Goal: Task Accomplishment & Management: Manage account settings

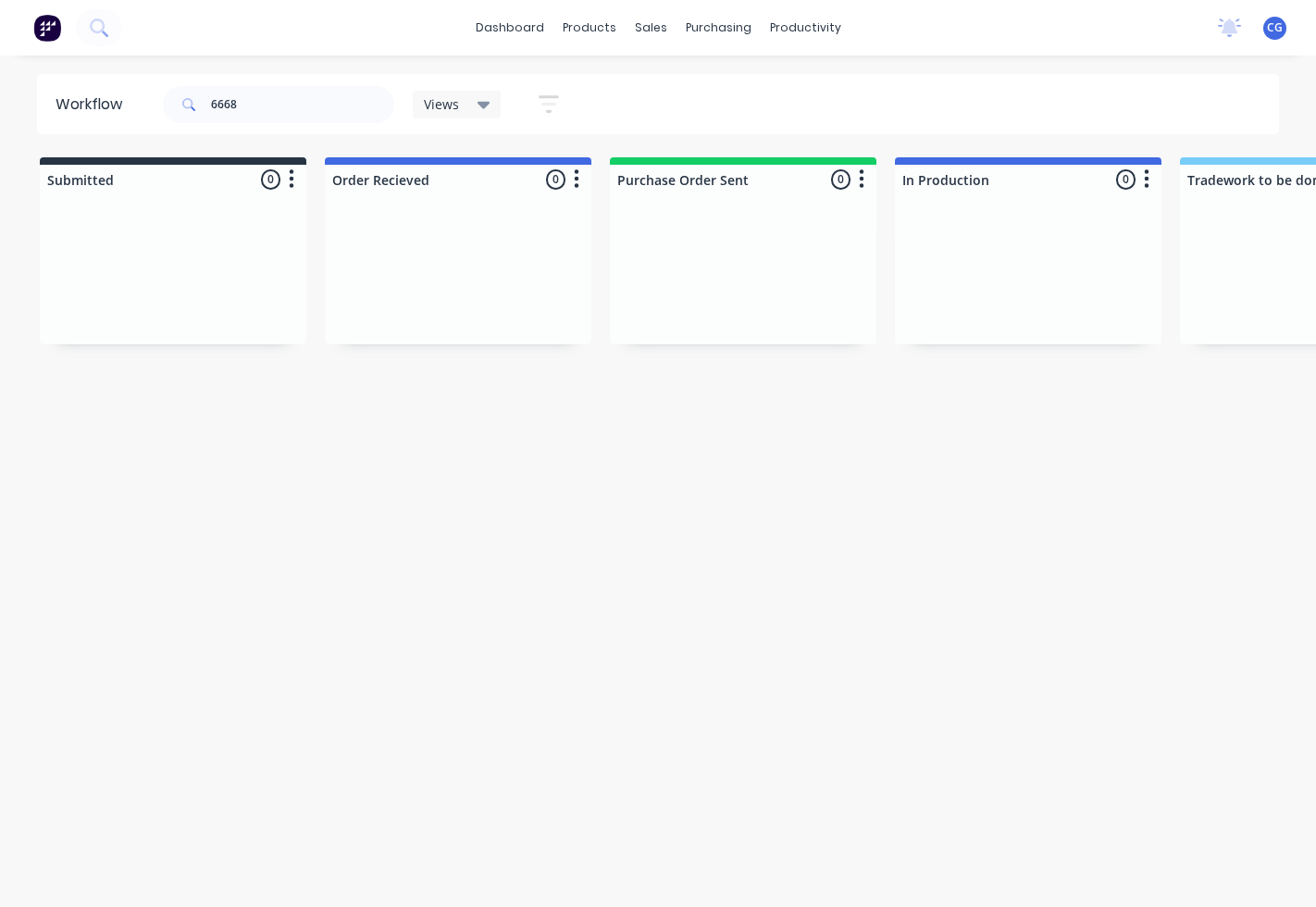
click at [653, 31] on div "sales" at bounding box center [651, 27] width 51 height 27
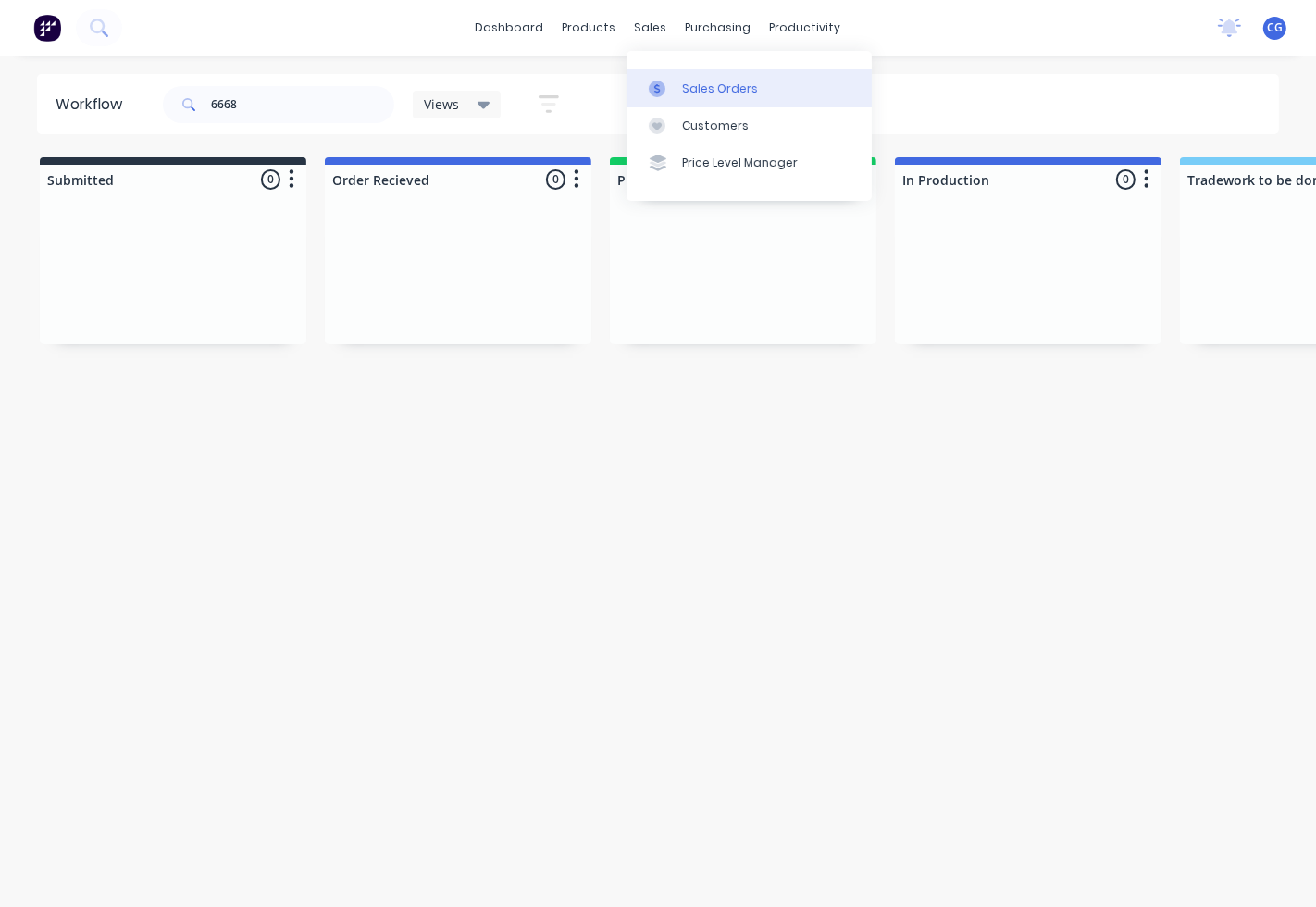
click at [657, 88] on icon at bounding box center [657, 88] width 6 height 10
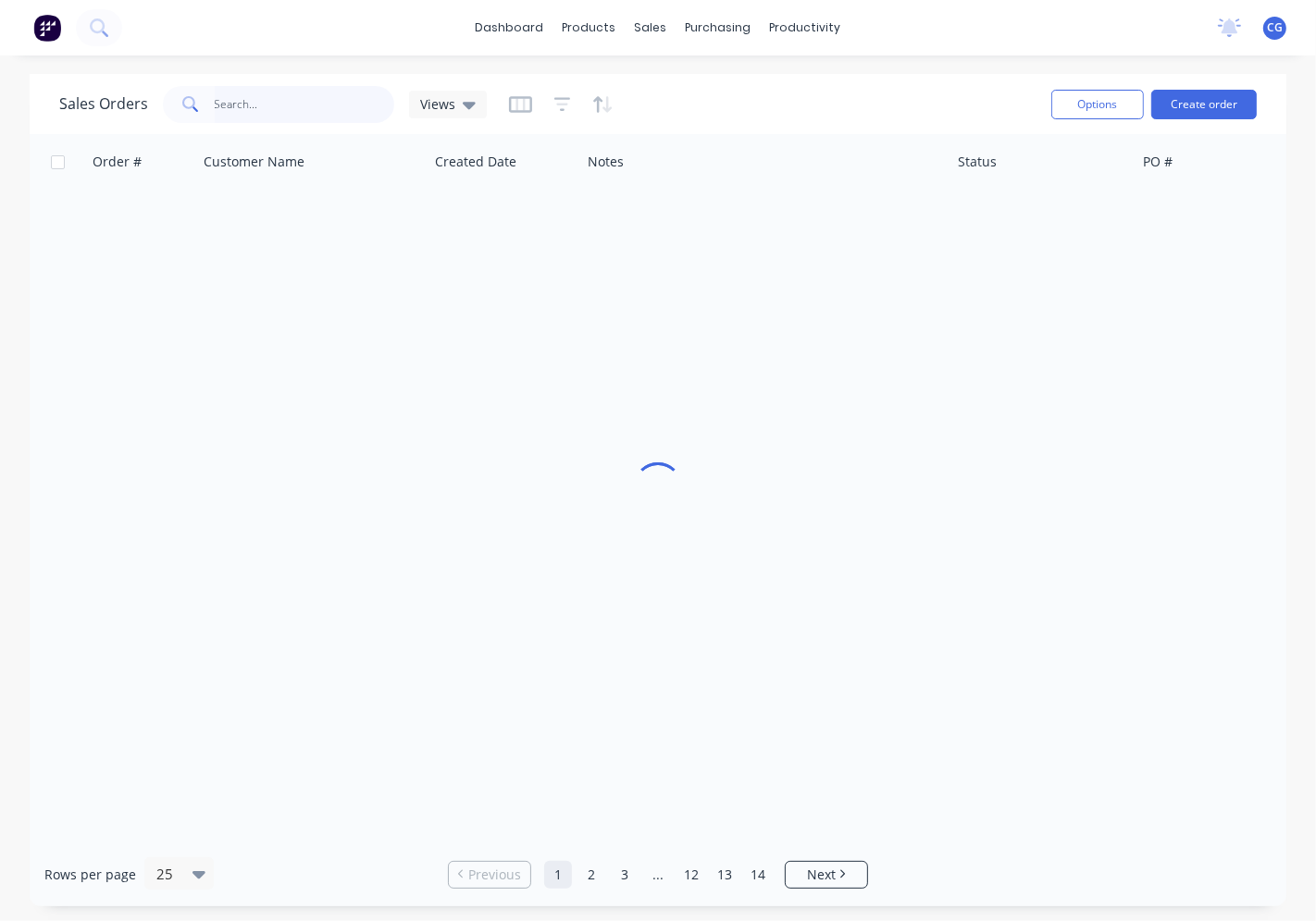
click at [284, 92] on input "text" at bounding box center [305, 105] width 180 height 37
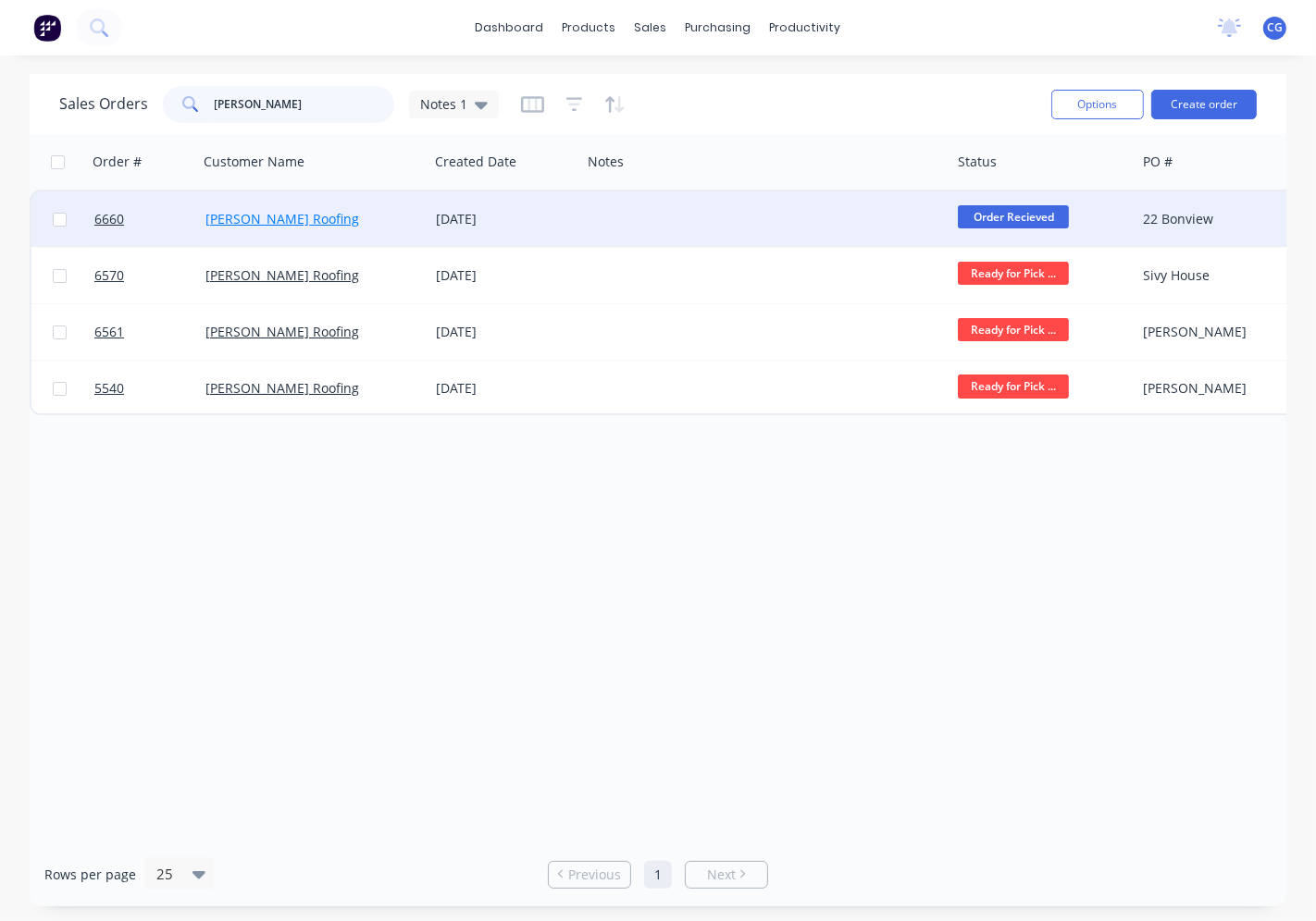
type input "[PERSON_NAME]"
click at [277, 220] on link "[PERSON_NAME] Roofing" at bounding box center [282, 218] width 154 height 18
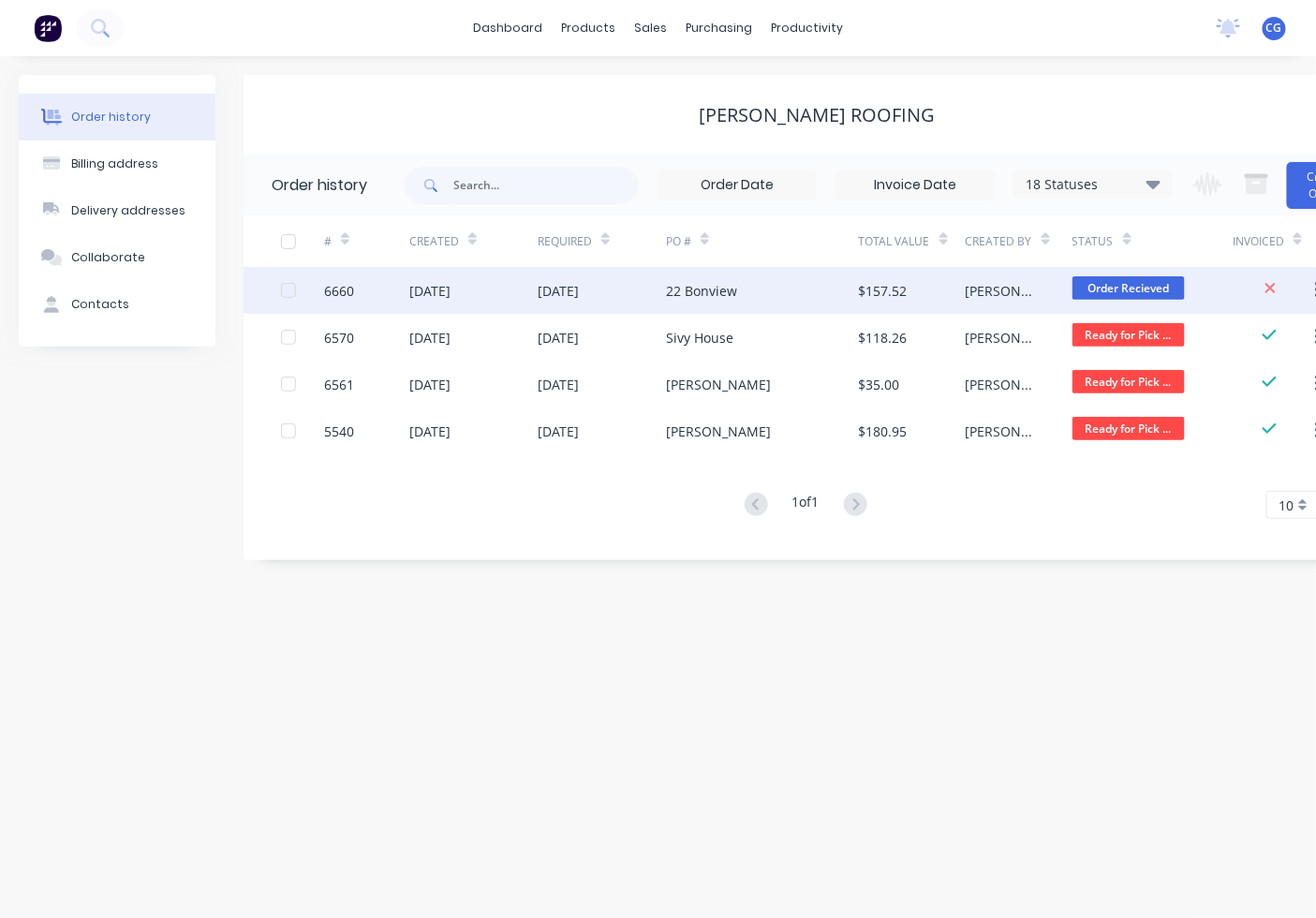
click at [815, 305] on div "22 Bonview" at bounding box center [762, 289] width 193 height 47
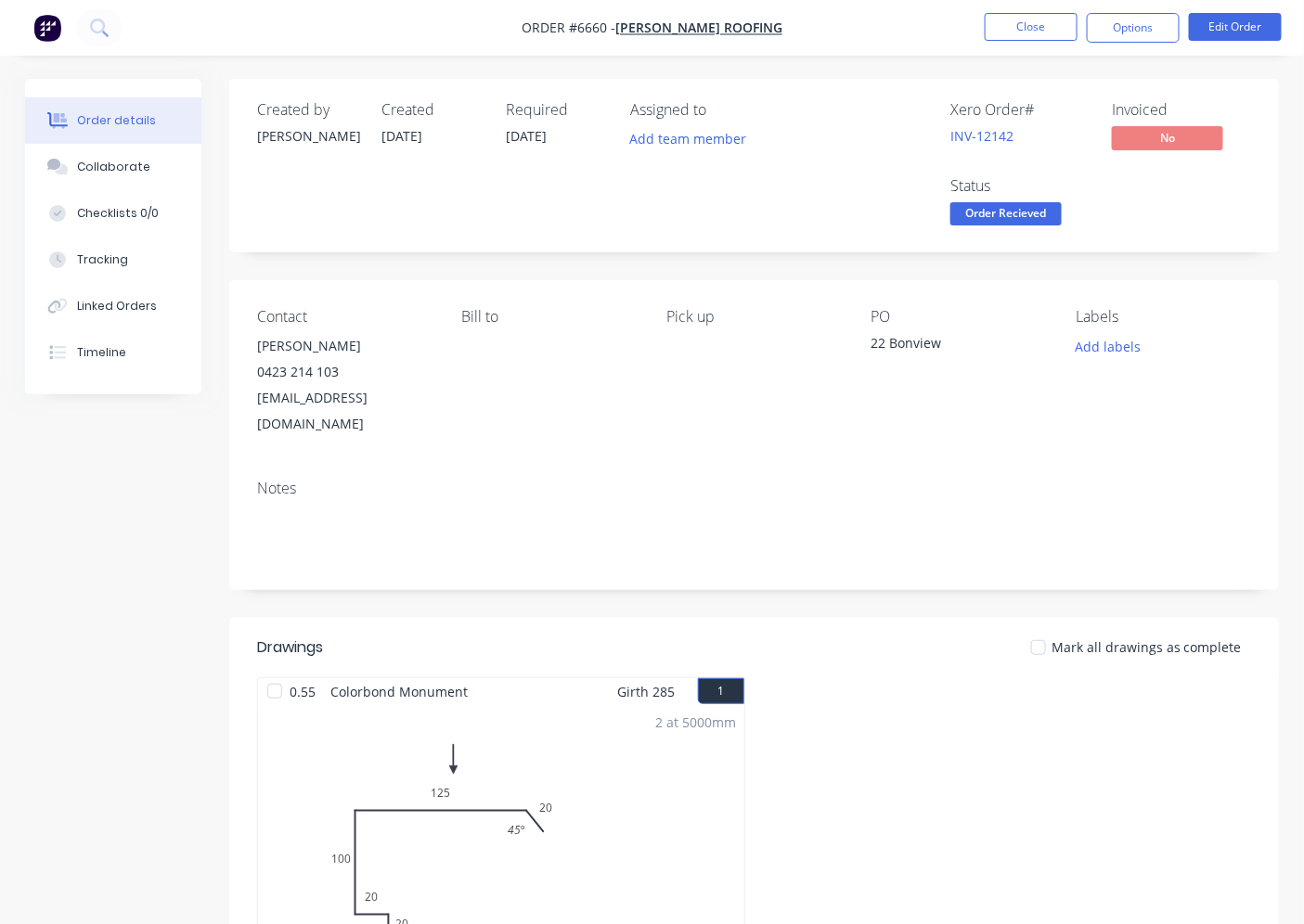
click at [1045, 215] on span "Order Recieved" at bounding box center [1005, 214] width 111 height 24
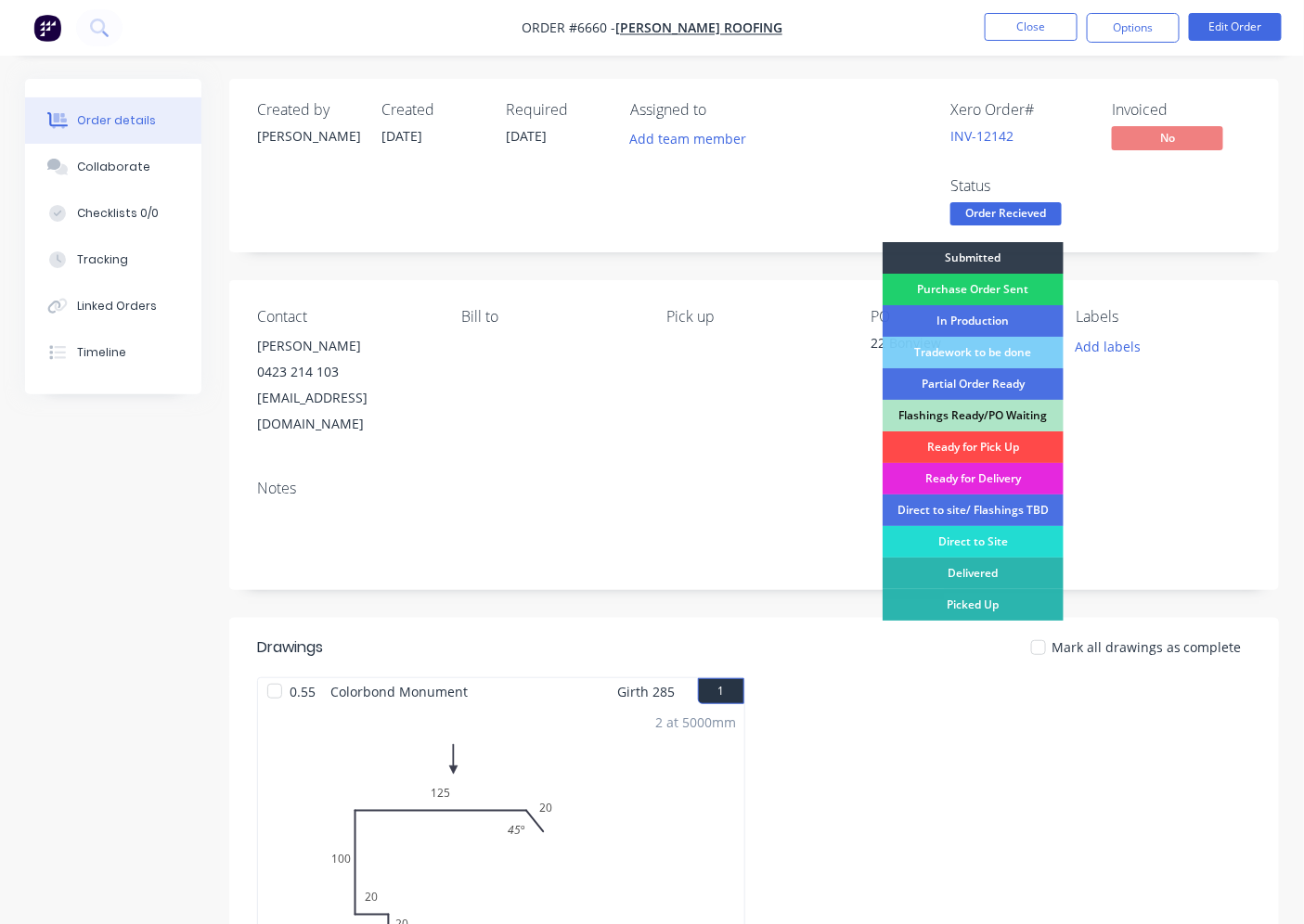
click at [980, 446] on div "Ready for Pick Up" at bounding box center [973, 447] width 181 height 31
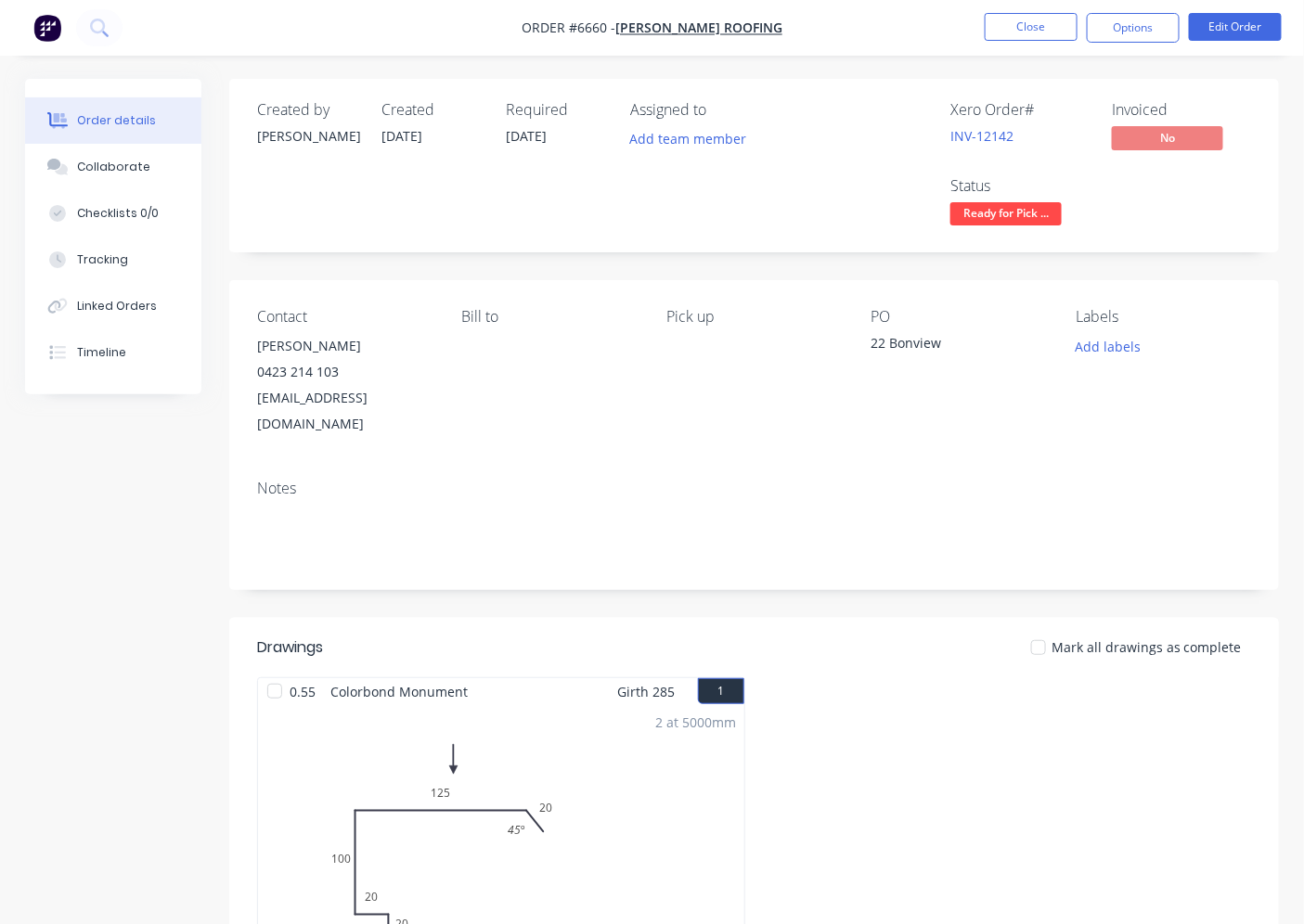
click at [1051, 629] on div at bounding box center [1038, 648] width 37 height 37
click at [1170, 41] on button "Options" at bounding box center [1132, 27] width 92 height 29
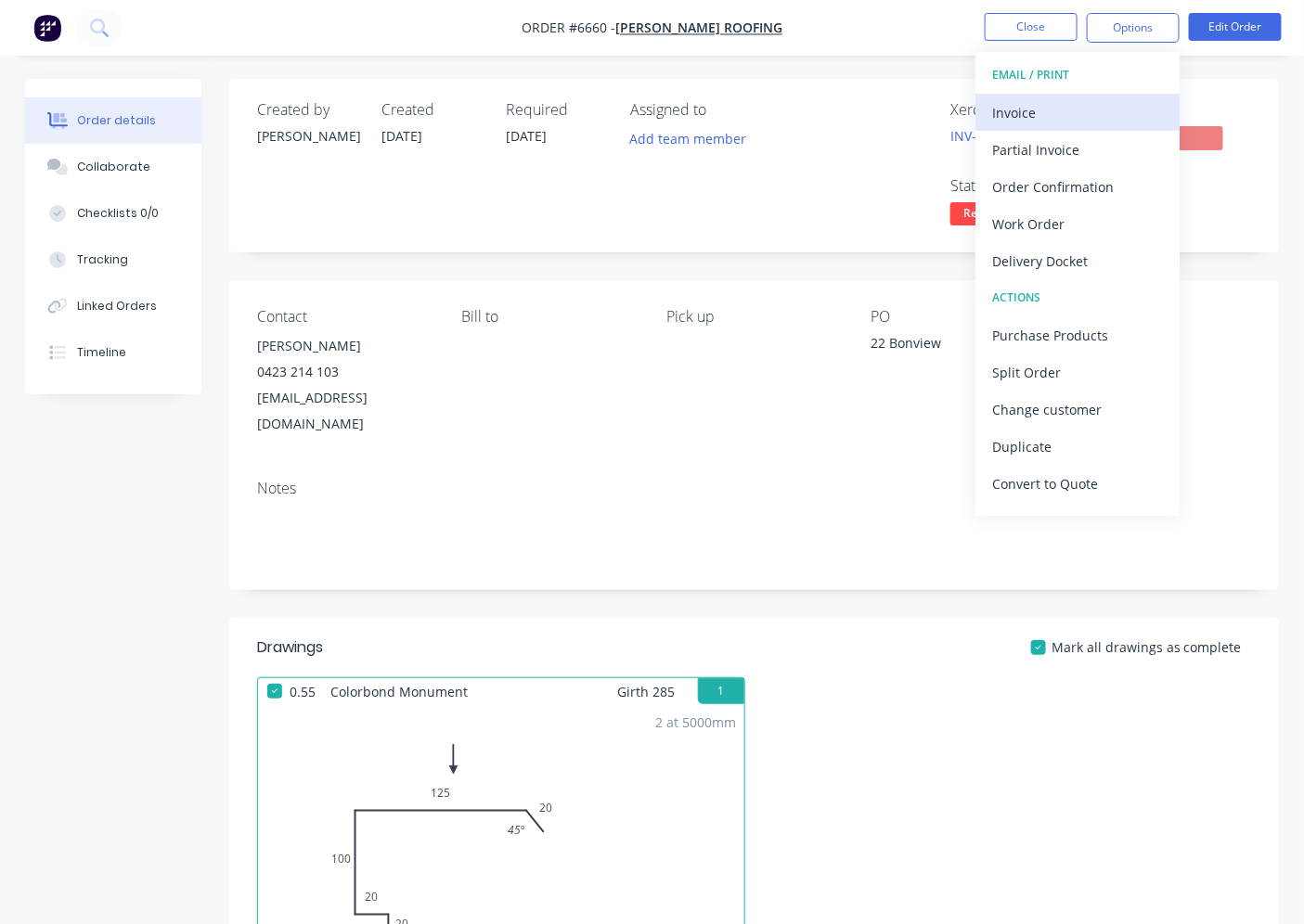
click at [1107, 105] on button "Invoice" at bounding box center [1077, 112] width 204 height 37
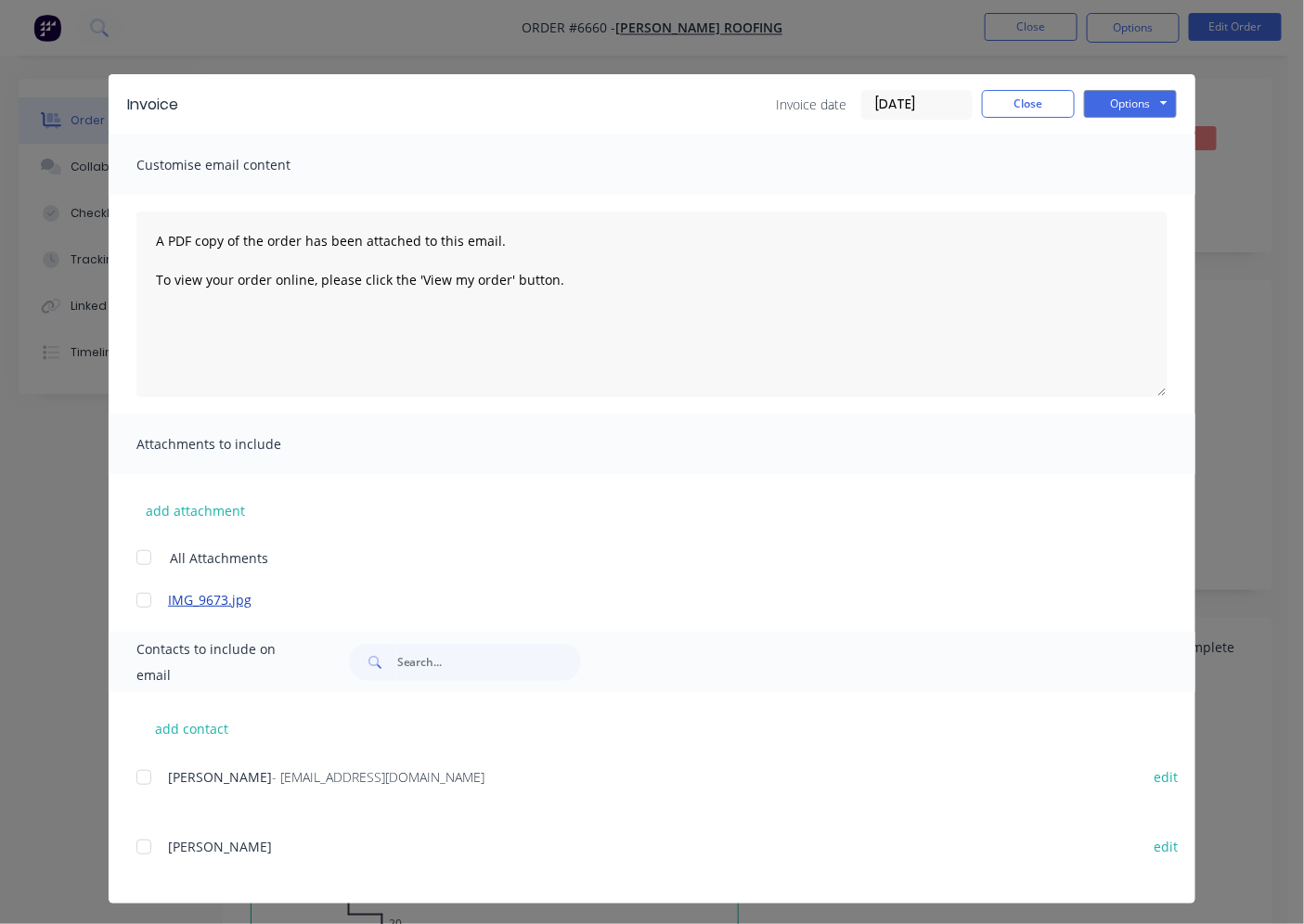
drag, startPoint x: 133, startPoint y: 772, endPoint x: 446, endPoint y: 590, distance: 362.1
click at [136, 772] on div at bounding box center [144, 778] width 37 height 37
click at [1149, 99] on button "Options" at bounding box center [1130, 104] width 92 height 27
click at [1123, 190] on button "Email" at bounding box center [1143, 197] width 119 height 30
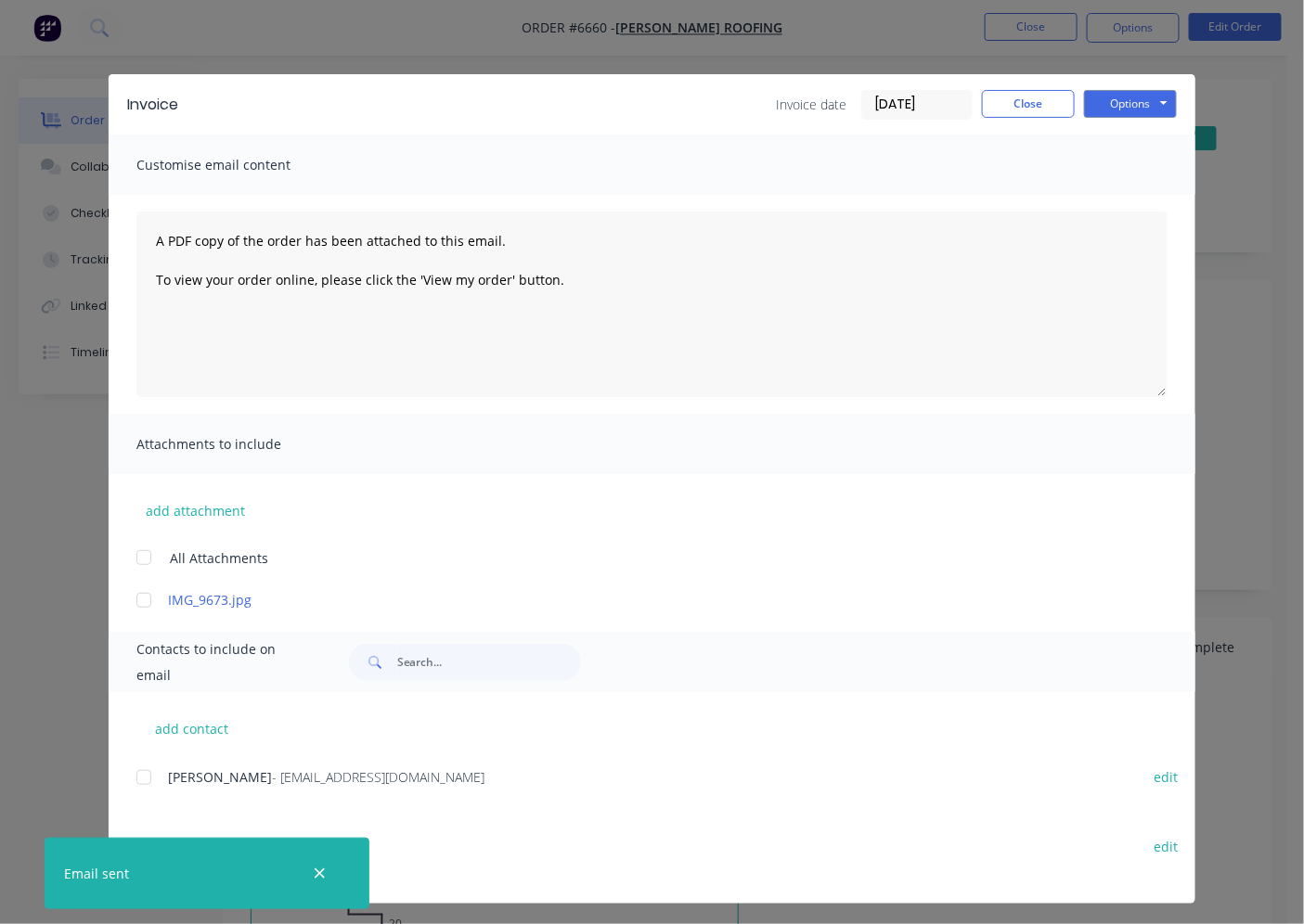
click at [1027, 131] on div "Invoice Invoice date [DATE] Close Options Preview Print Email" at bounding box center [652, 104] width 1086 height 60
click at [1022, 96] on button "Close" at bounding box center [1028, 104] width 92 height 27
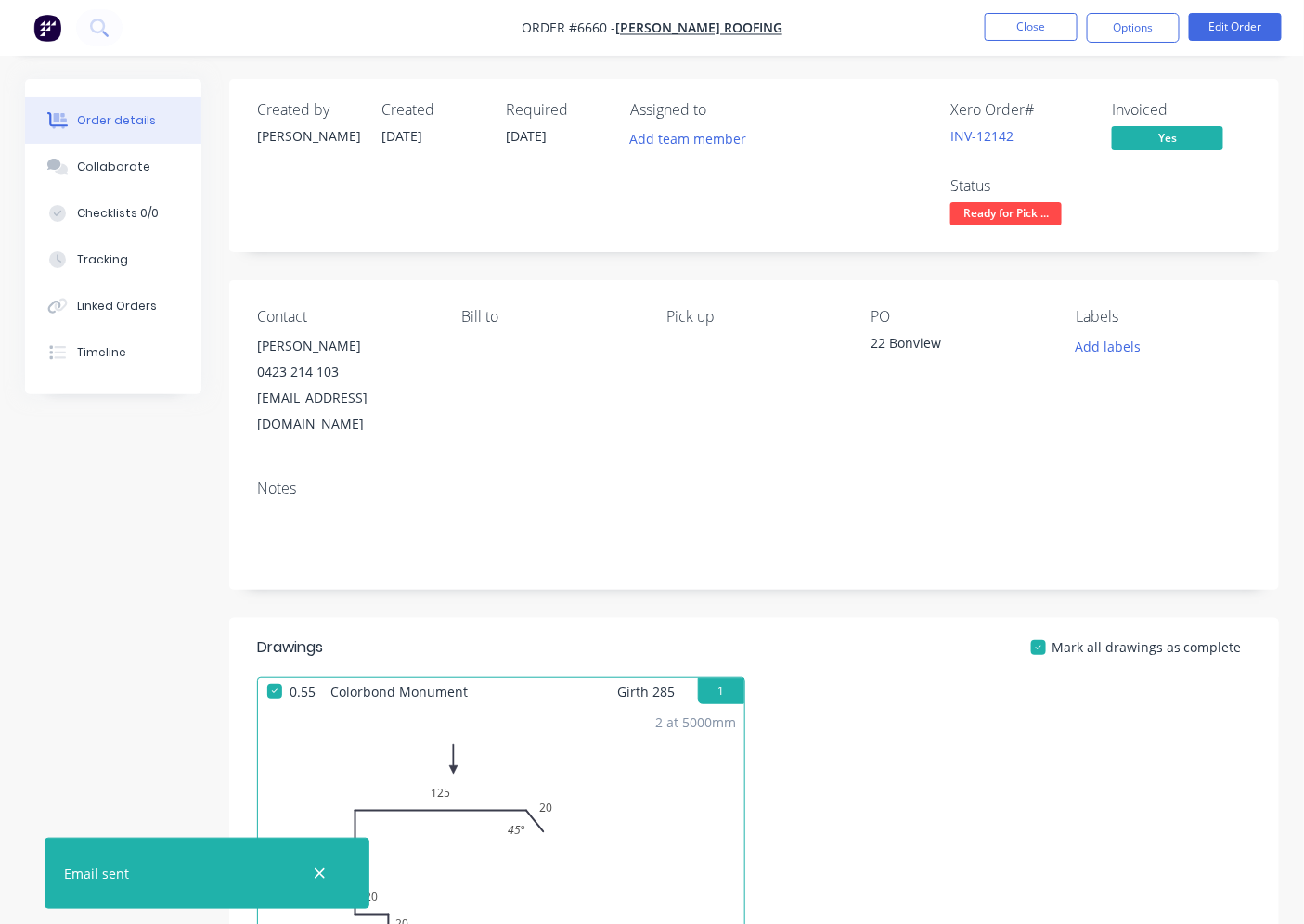
click at [1020, 44] on nav "Order #6660 - [PERSON_NAME] Roofing Close Options Edit Order" at bounding box center [652, 27] width 1304 height 56
drag, startPoint x: 1016, startPoint y: 40, endPoint x: 1028, endPoint y: 52, distance: 17.0
click at [1023, 39] on li "Close" at bounding box center [1031, 27] width 92 height 29
